Goal: Task Accomplishment & Management: Manage account settings

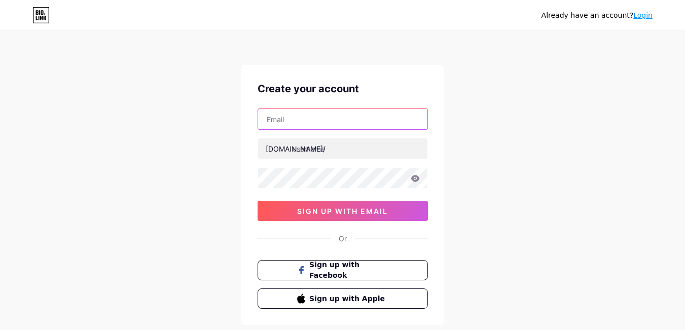
drag, startPoint x: 0, startPoint y: 0, endPoint x: 346, endPoint y: 113, distance: 364.1
click at [346, 113] on input "text" at bounding box center [342, 119] width 169 height 20
type input "[EMAIL_ADDRESS][DOMAIN_NAME]"
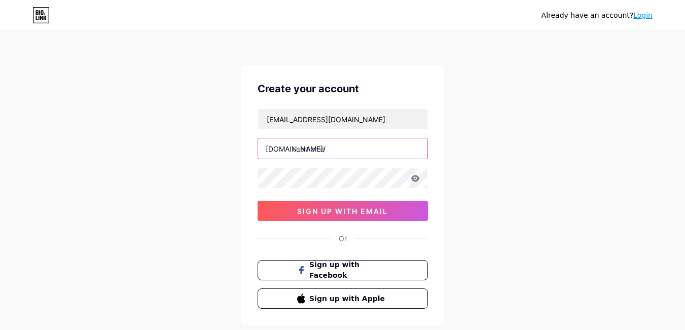
click at [324, 148] on input "text" at bounding box center [342, 148] width 169 height 20
type input "y"
type input "jhjvx"
click at [413, 180] on icon at bounding box center [415, 178] width 9 height 7
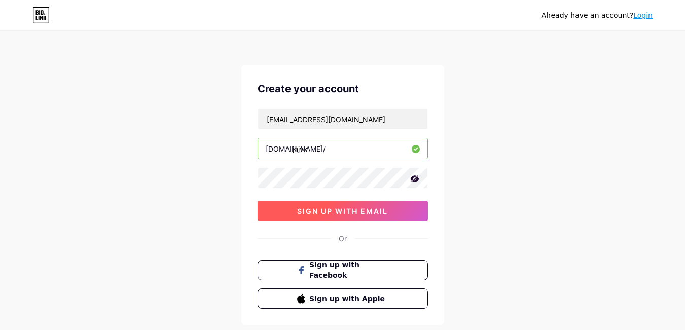
click at [343, 212] on span "sign up with email" at bounding box center [342, 211] width 91 height 9
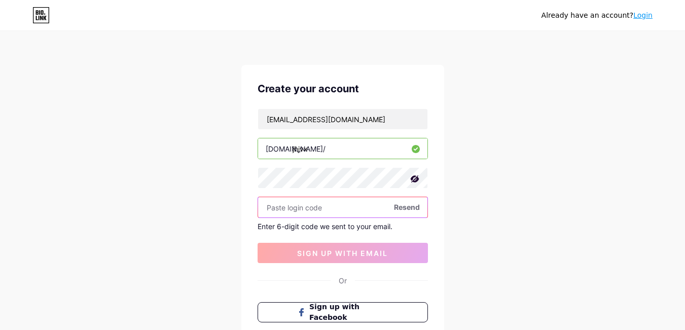
paste input "673970"
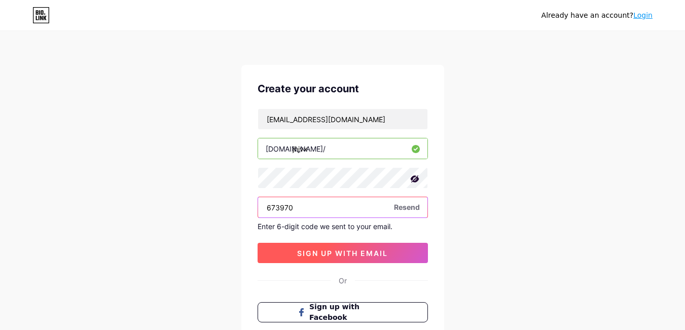
type input "673970"
click at [327, 256] on span "sign up with email" at bounding box center [342, 253] width 91 height 9
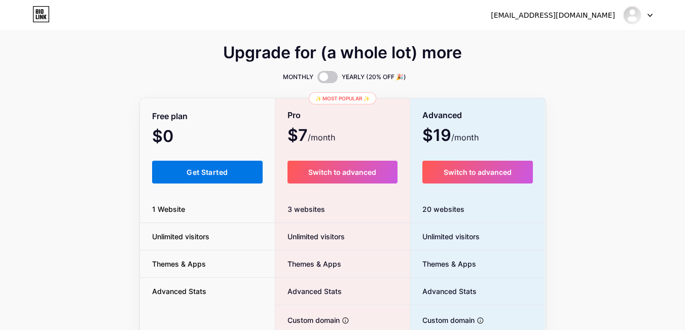
click at [619, 258] on div "Upgrade for (a whole lot) more MONTHLY YEARLY (20% OFF 🎉) Free plan $0 /month G…" at bounding box center [342, 252] width 685 height 411
click at [185, 176] on button "Get Started" at bounding box center [207, 172] width 111 height 23
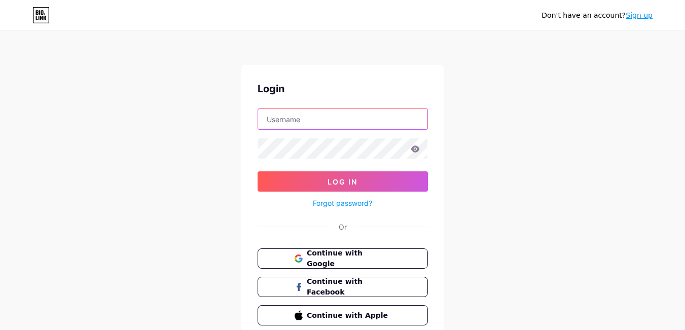
type input "[EMAIL_ADDRESS][DOMAIN_NAME]"
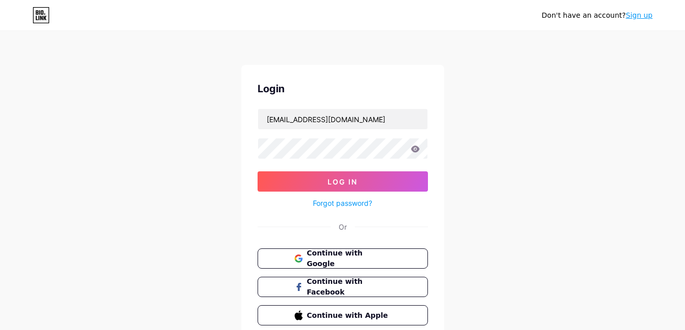
click at [415, 151] on icon at bounding box center [415, 149] width 9 height 7
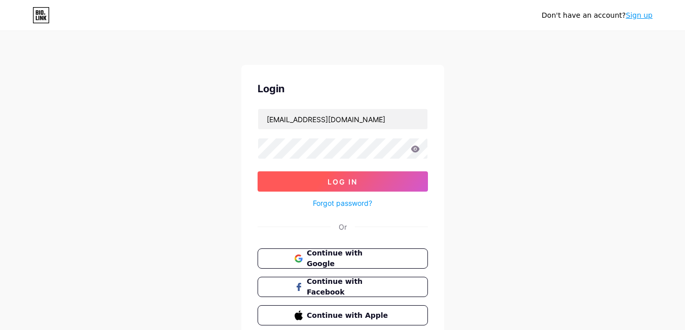
click at [346, 181] on span "Log In" at bounding box center [343, 181] width 30 height 9
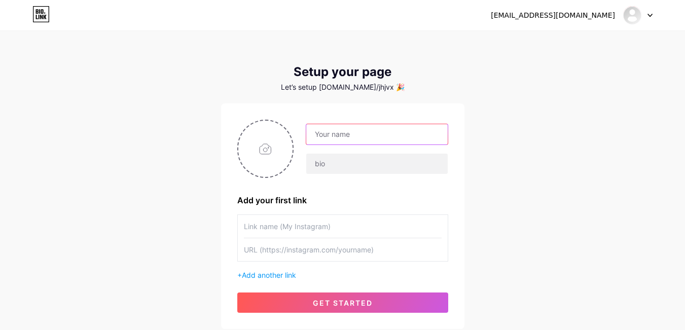
click at [333, 128] on input "text" at bounding box center [376, 134] width 141 height 20
click at [332, 128] on input "text" at bounding box center [376, 134] width 141 height 20
type input "TalkTalk For Everyone"
click at [269, 154] on input "file" at bounding box center [265, 149] width 55 height 56
type input "C:\fakepath\TALKTALK COVER LOGO.png"
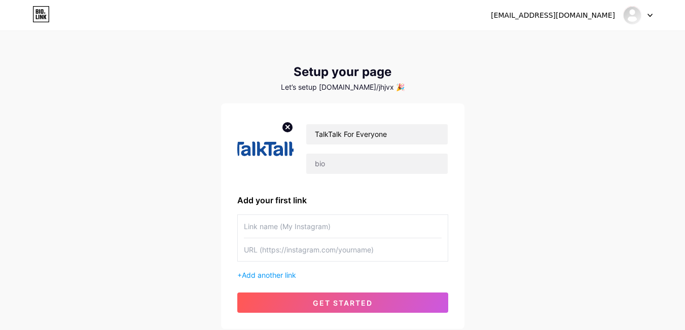
click at [264, 270] on div "+ Add another link" at bounding box center [342, 275] width 211 height 11
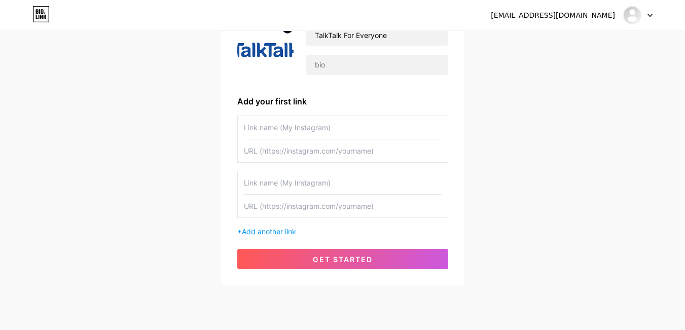
scroll to position [98, 0]
click at [402, 171] on div "+ Add another link" at bounding box center [342, 176] width 211 height 121
click at [353, 186] on input "text" at bounding box center [343, 183] width 198 height 23
type input "X"
type input "C"
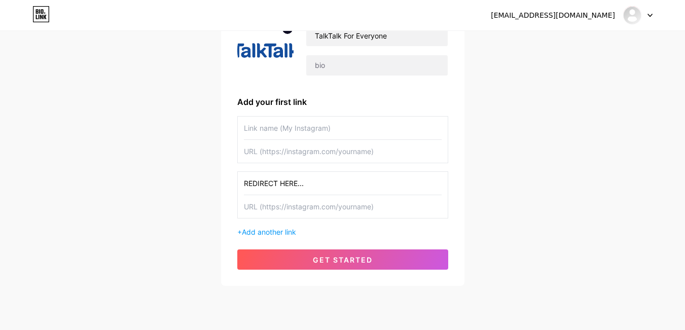
drag, startPoint x: 353, startPoint y: 186, endPoint x: 324, endPoint y: 207, distance: 35.2
click at [324, 207] on div "REDIRECT HERE..." at bounding box center [342, 194] width 211 height 47
type input "REDIRECT HERE..."
click at [341, 216] on input "text" at bounding box center [343, 206] width 198 height 23
paste input "[URL][DOMAIN_NAME]"
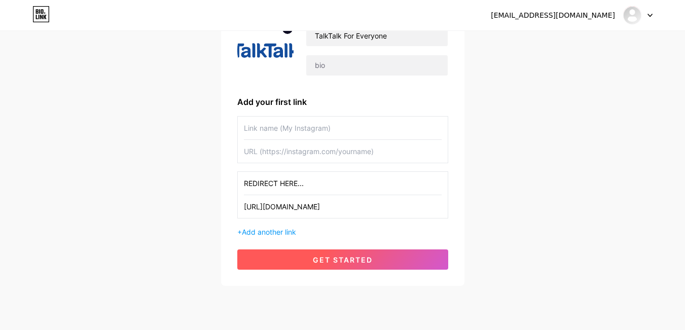
type input "[URL][DOMAIN_NAME]"
click at [336, 261] on span "get started" at bounding box center [343, 260] width 60 height 9
type input "REDIRECT HERE..."
type input "[URL][DOMAIN_NAME]"
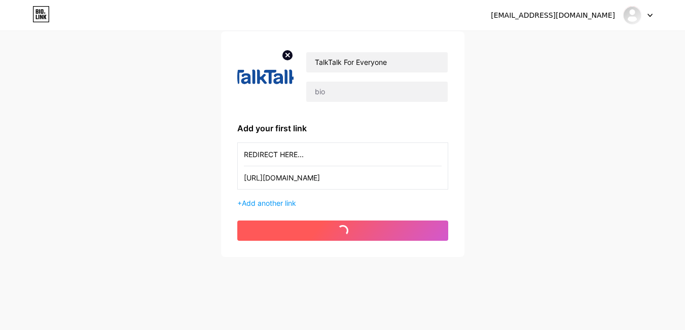
scroll to position [72, 0]
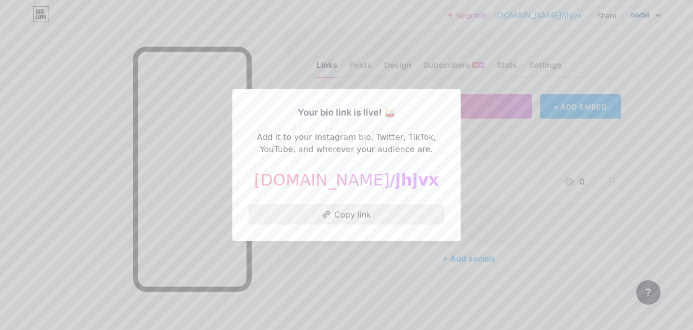
click at [342, 213] on button "Copy link" at bounding box center [346, 214] width 196 height 20
click at [327, 211] on button "Copy link" at bounding box center [346, 214] width 196 height 20
